Goal: Information Seeking & Learning: Check status

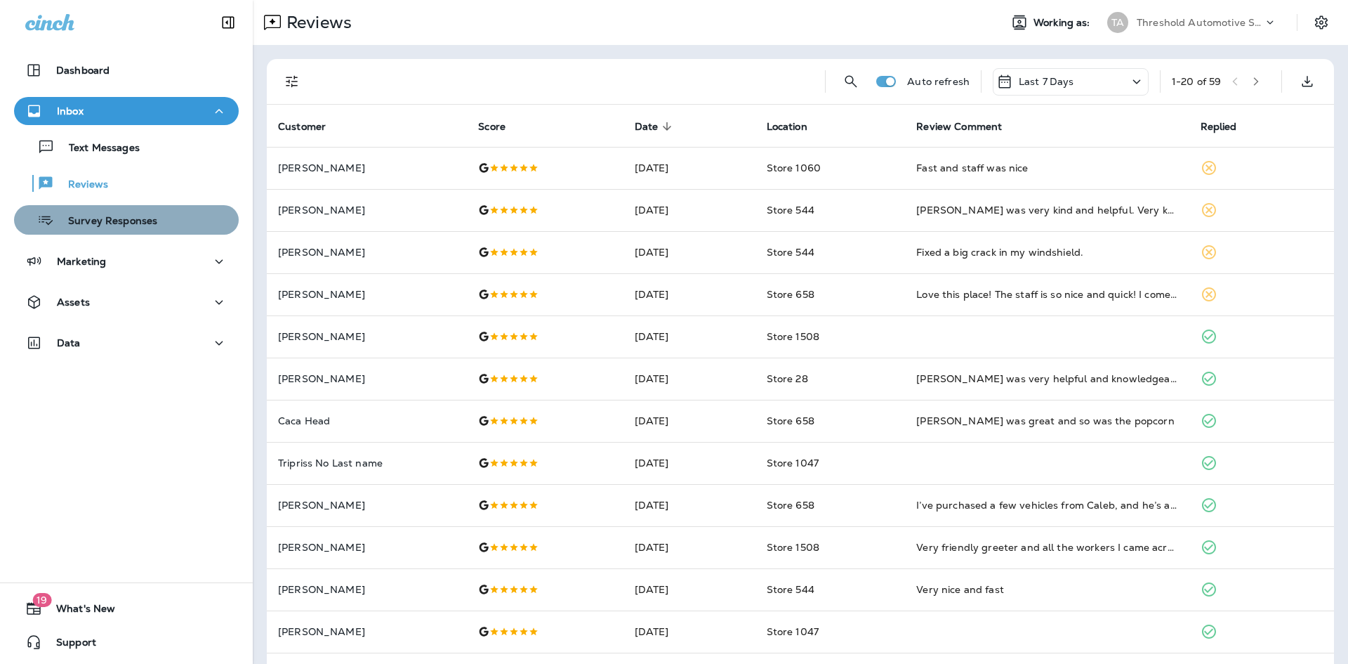
click at [131, 223] on p "Survey Responses" at bounding box center [105, 221] width 103 height 13
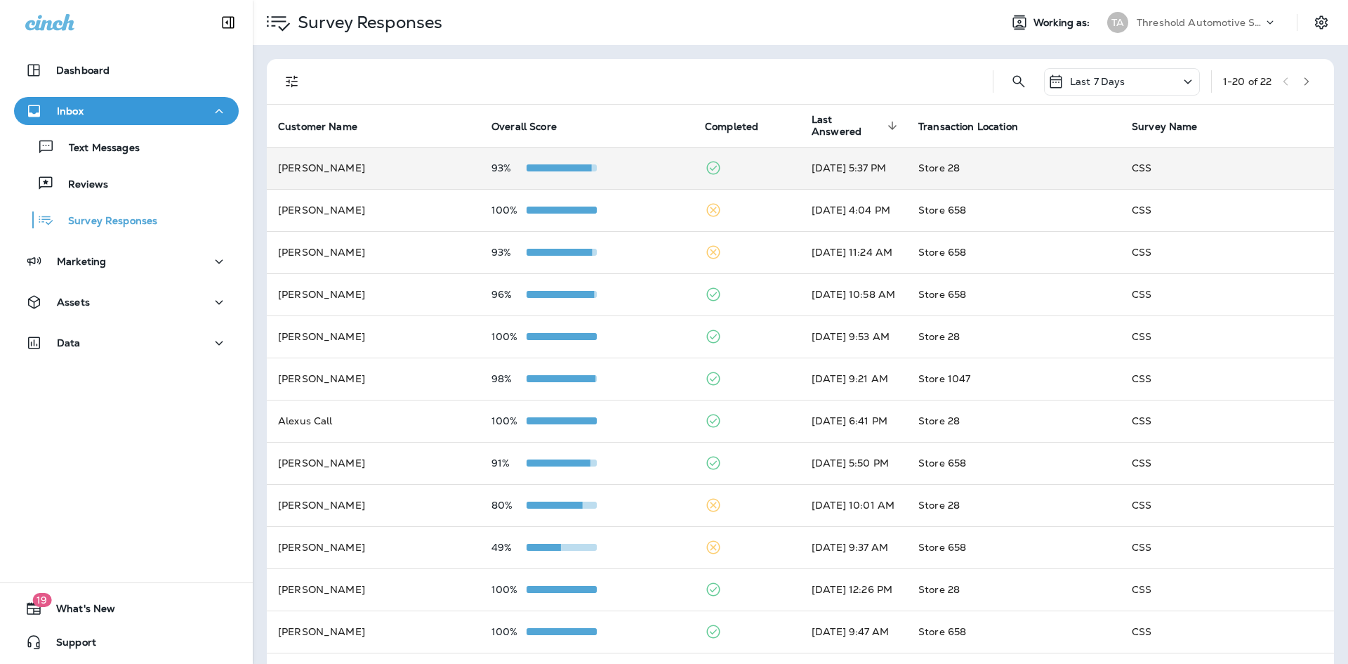
click at [666, 178] on td "93%" at bounding box center [586, 168] width 213 height 42
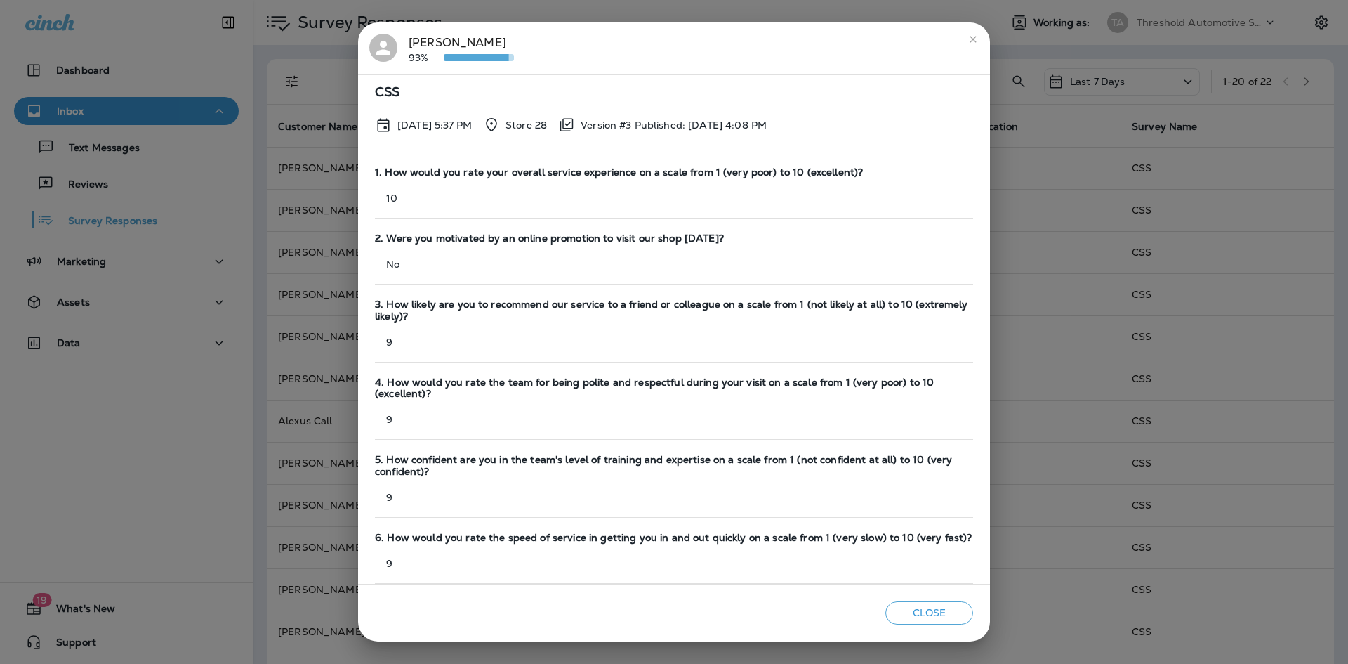
click at [435, 46] on div "[PERSON_NAME] 93%" at bounding box center [461, 48] width 105 height 29
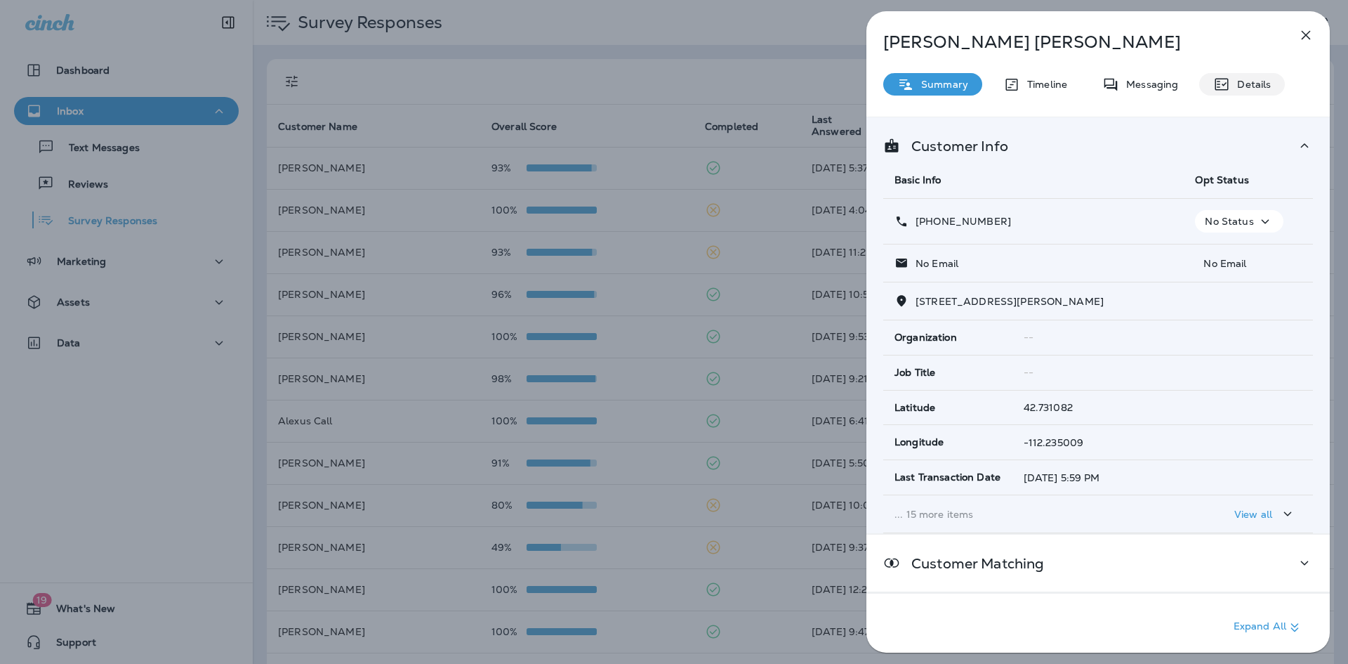
click at [1243, 85] on p "Details" at bounding box center [1250, 84] width 41 height 11
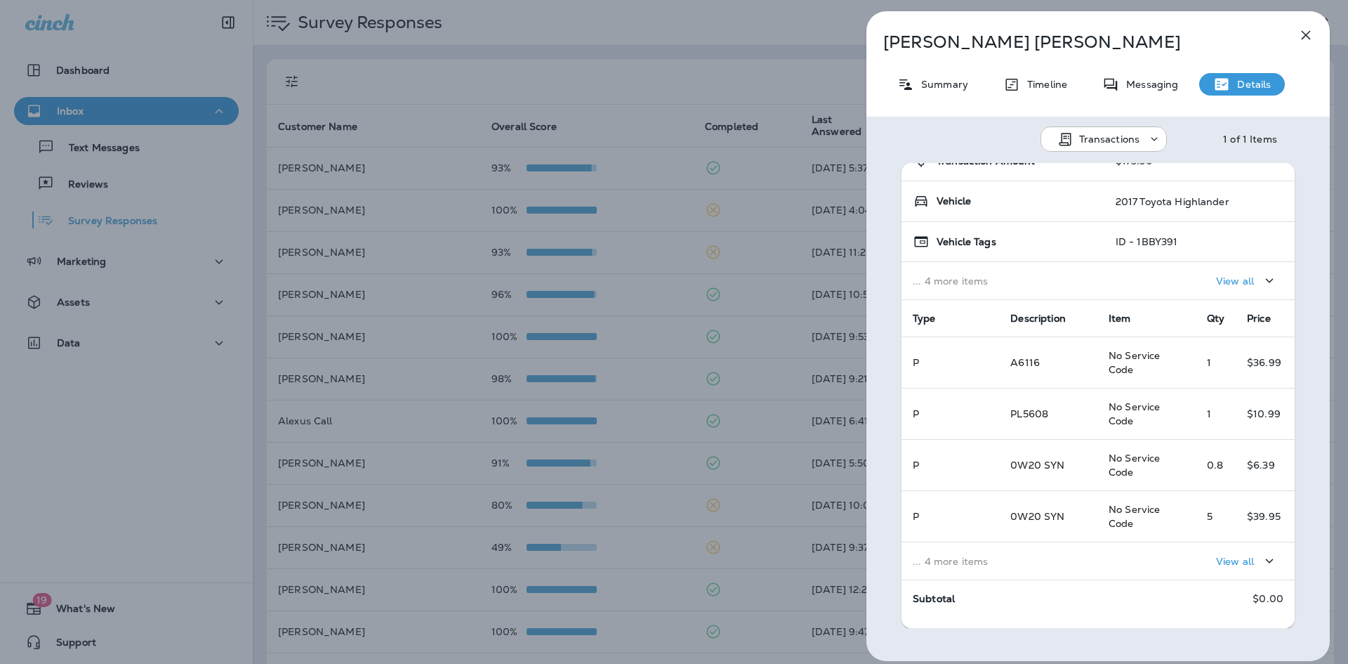
scroll to position [140, 0]
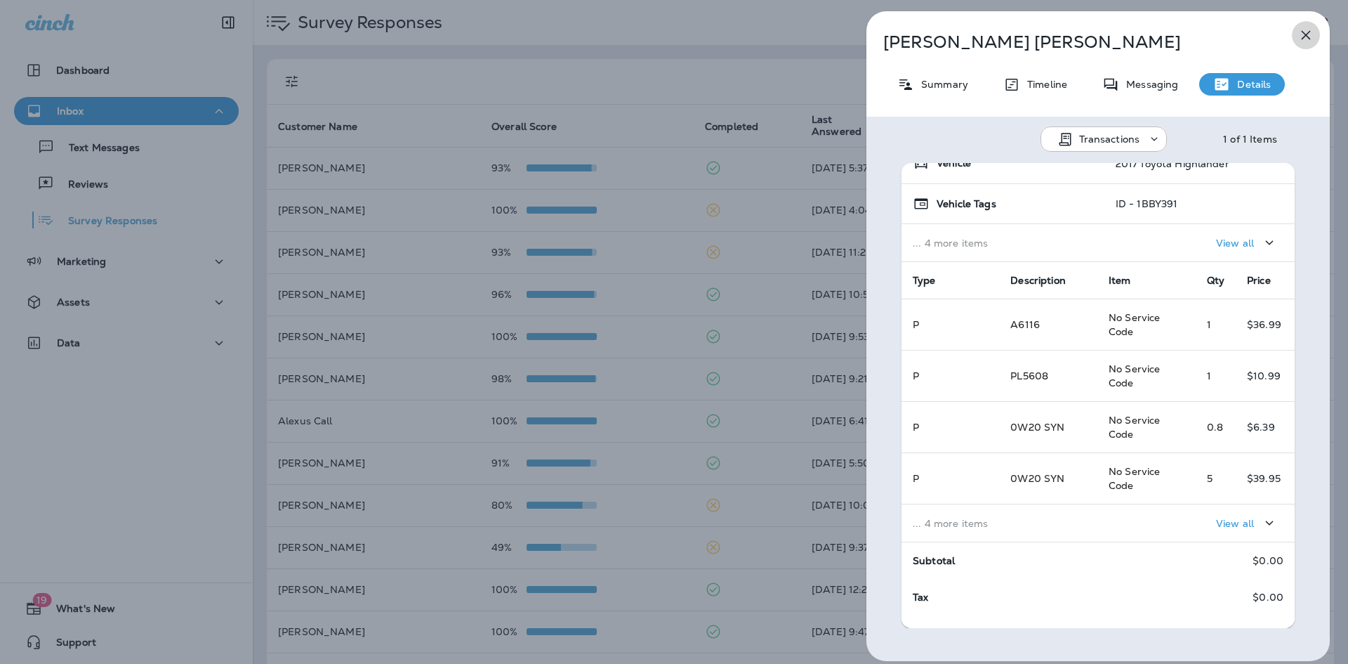
click at [1301, 36] on icon "button" at bounding box center [1306, 35] width 17 height 17
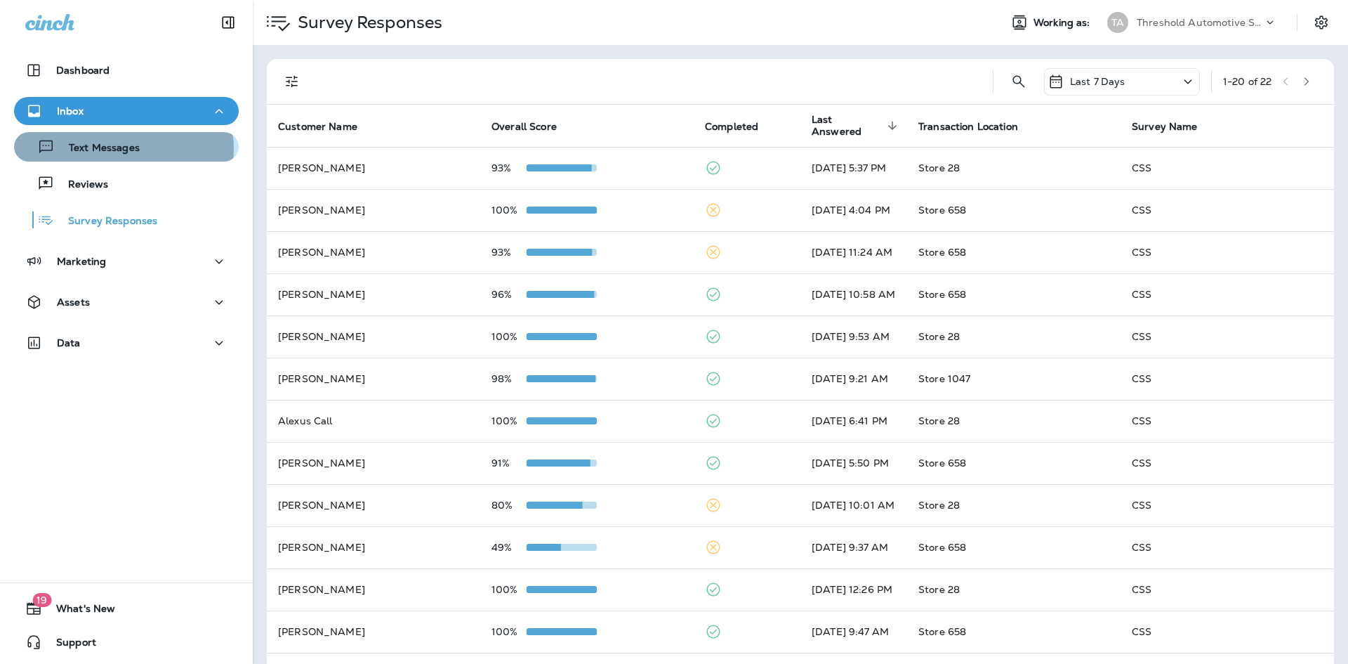
click at [120, 149] on p "Text Messages" at bounding box center [97, 148] width 85 height 13
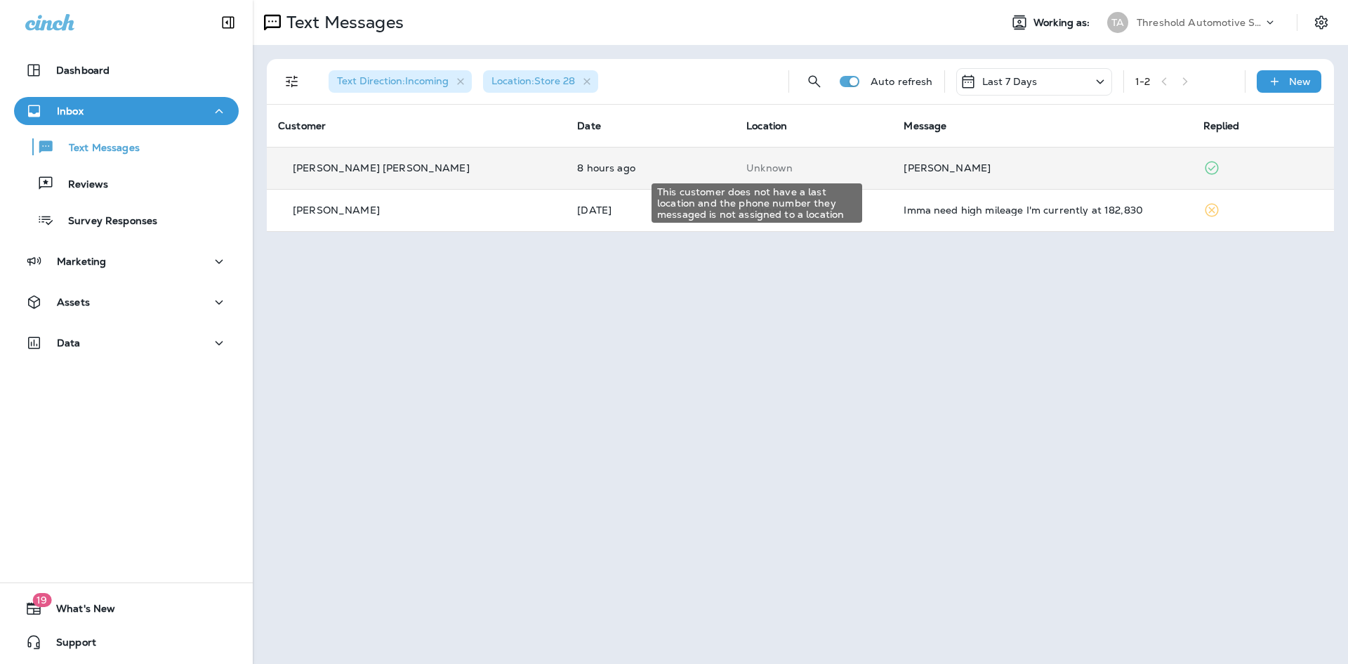
click at [830, 166] on p "Unknown" at bounding box center [813, 167] width 135 height 11
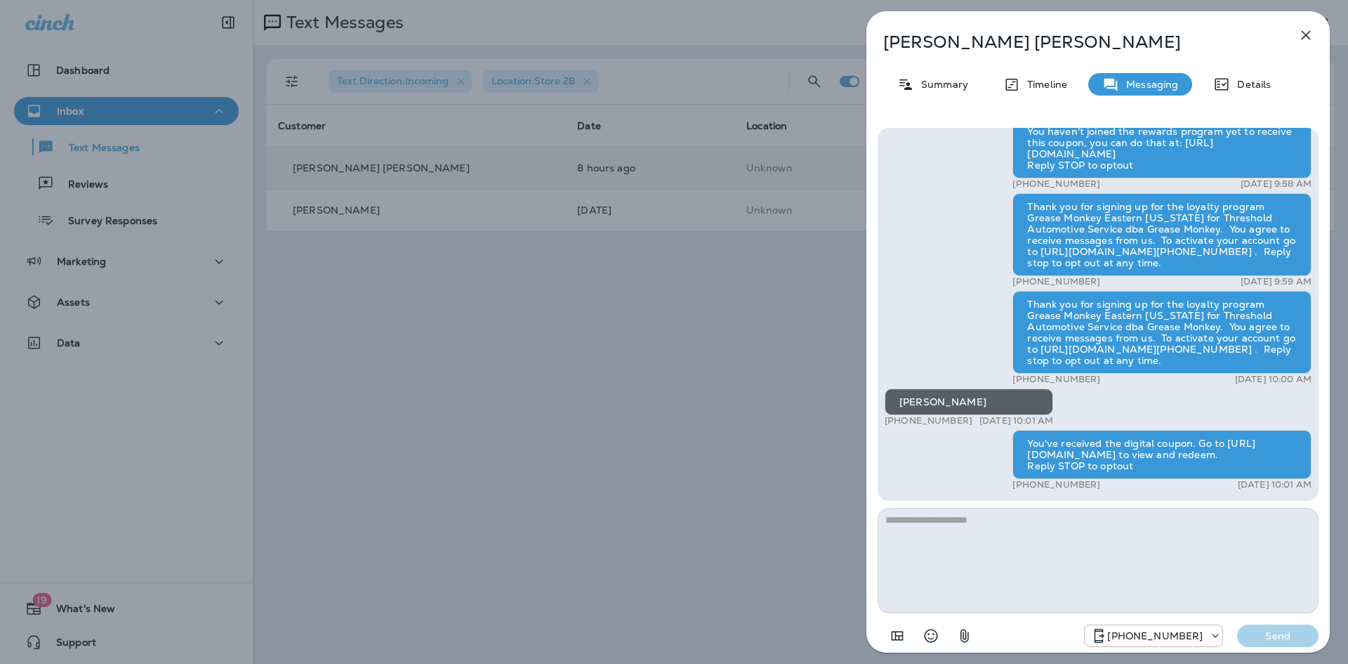
click at [1305, 32] on icon "button" at bounding box center [1306, 35] width 17 height 17
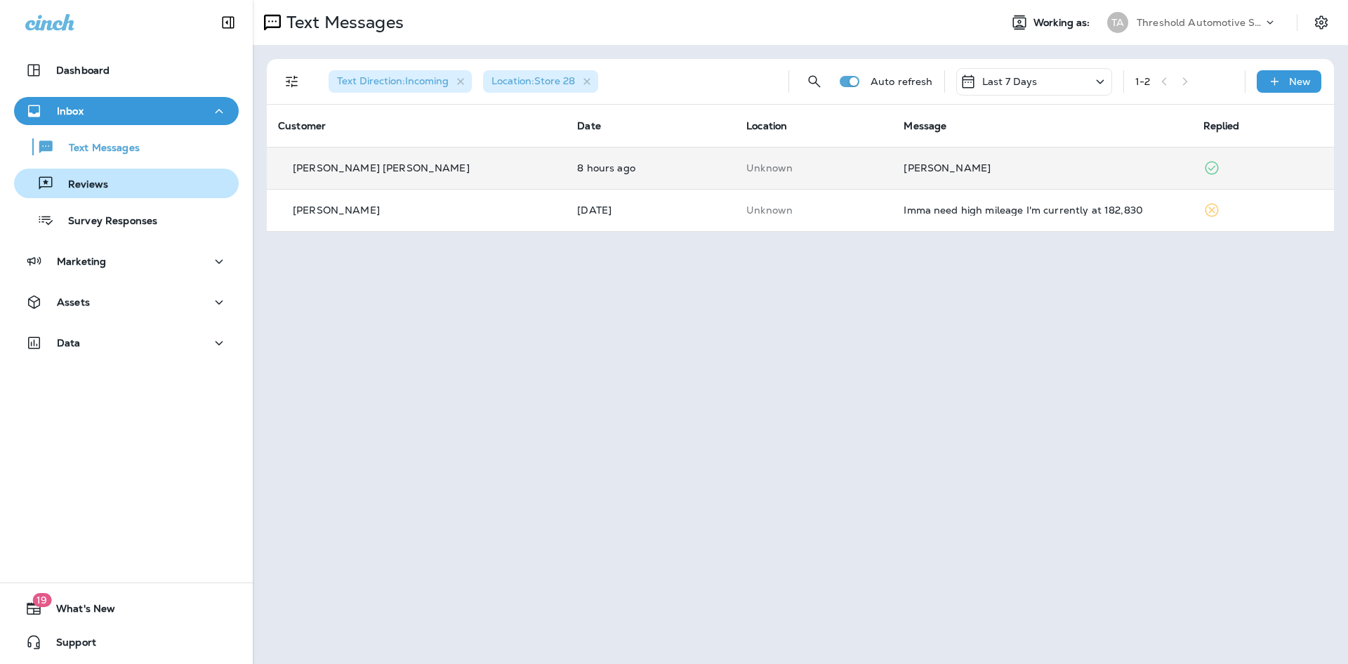
click at [103, 188] on p "Reviews" at bounding box center [81, 184] width 54 height 13
